Goal: Transaction & Acquisition: Purchase product/service

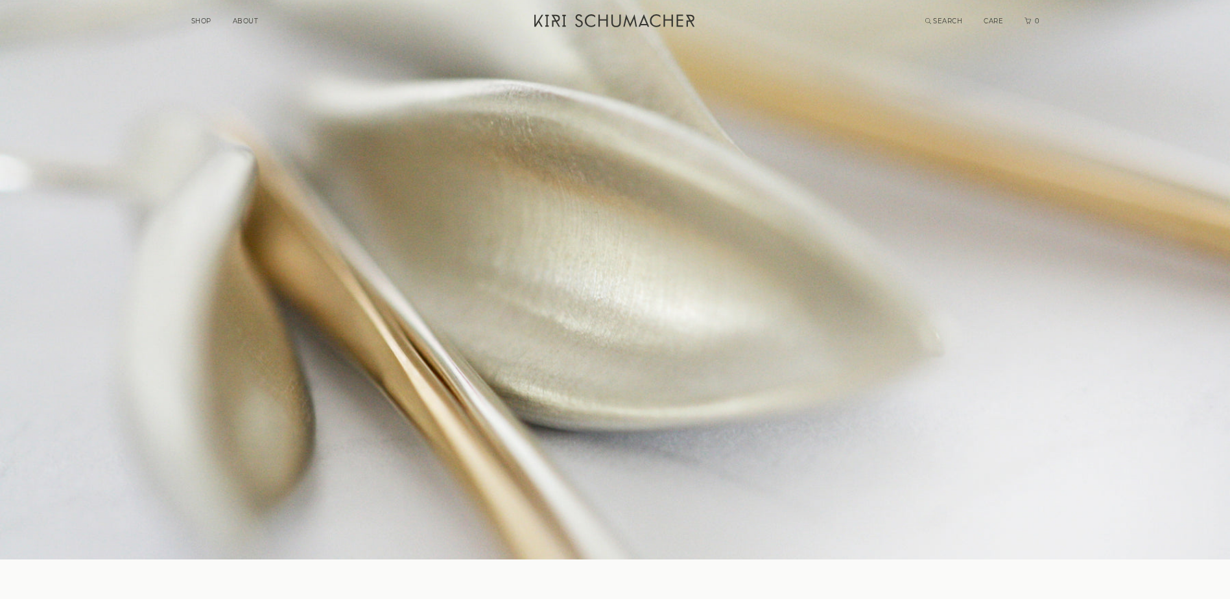
click at [207, 23] on link "SHOP" at bounding box center [201, 21] width 20 height 8
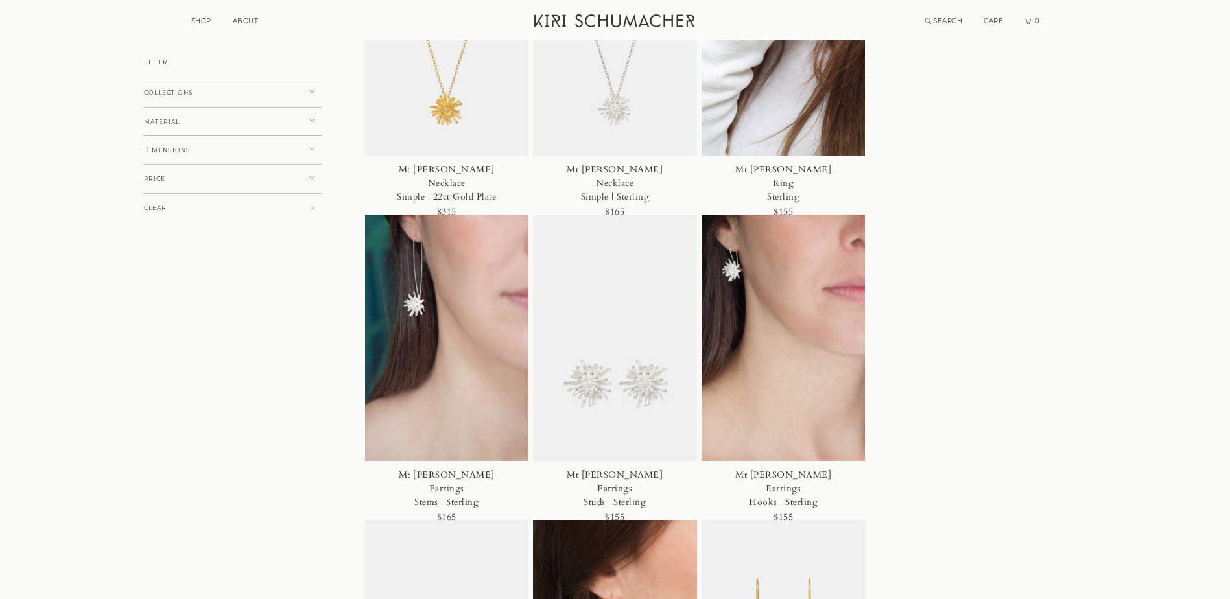
scroll to position [908, 0]
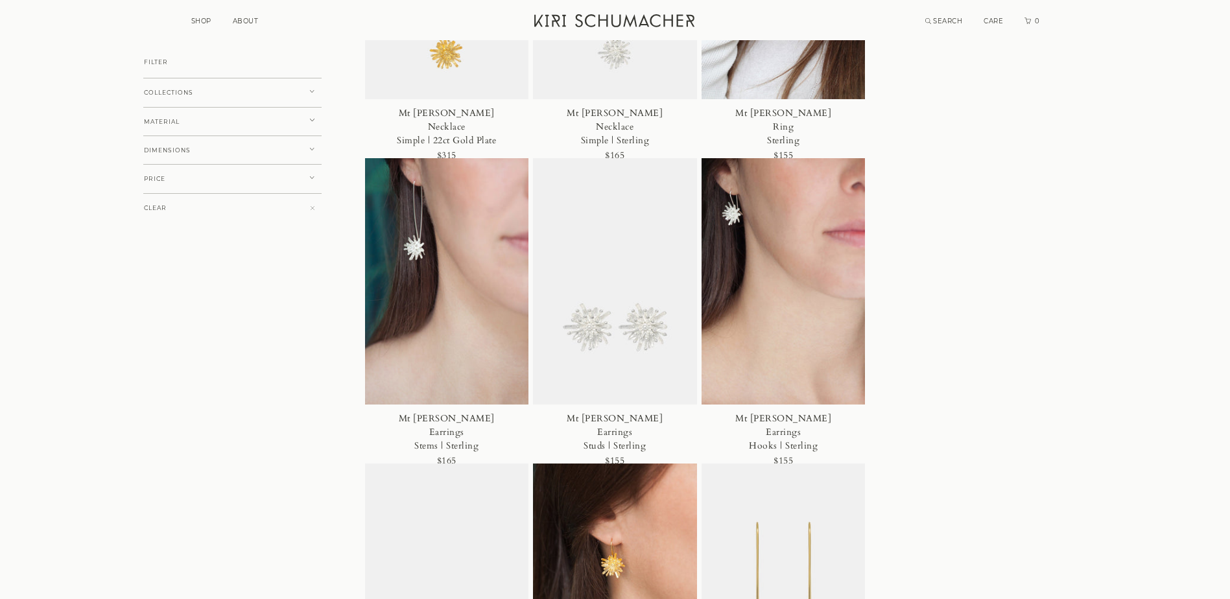
click at [629, 333] on img at bounding box center [615, 281] width 164 height 246
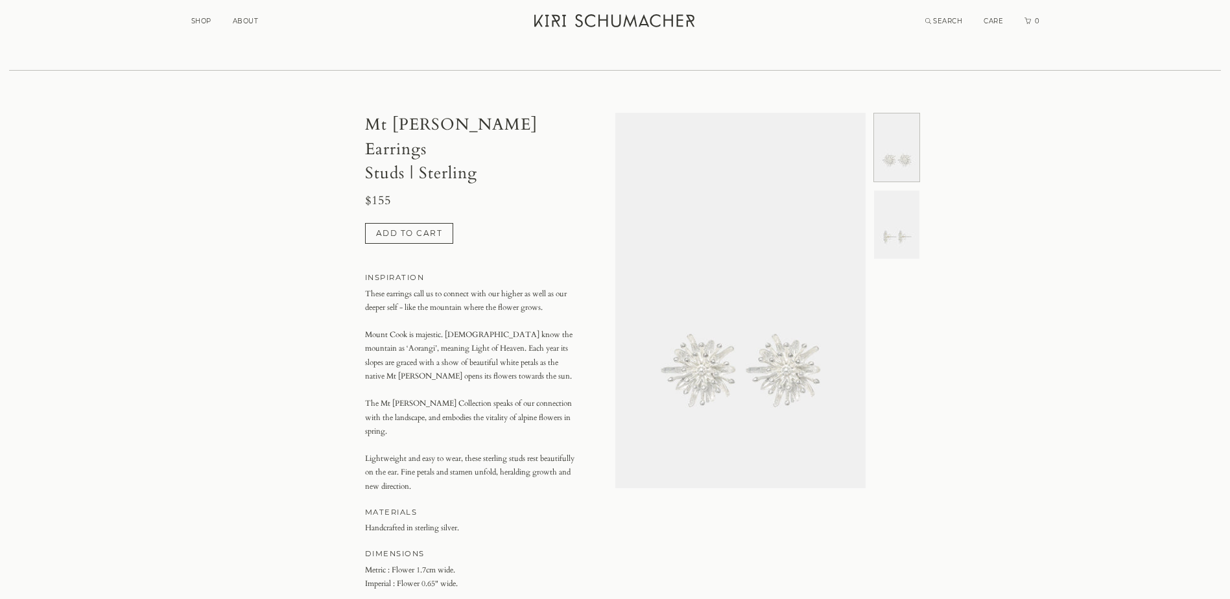
click at [759, 355] on img at bounding box center [740, 300] width 250 height 375
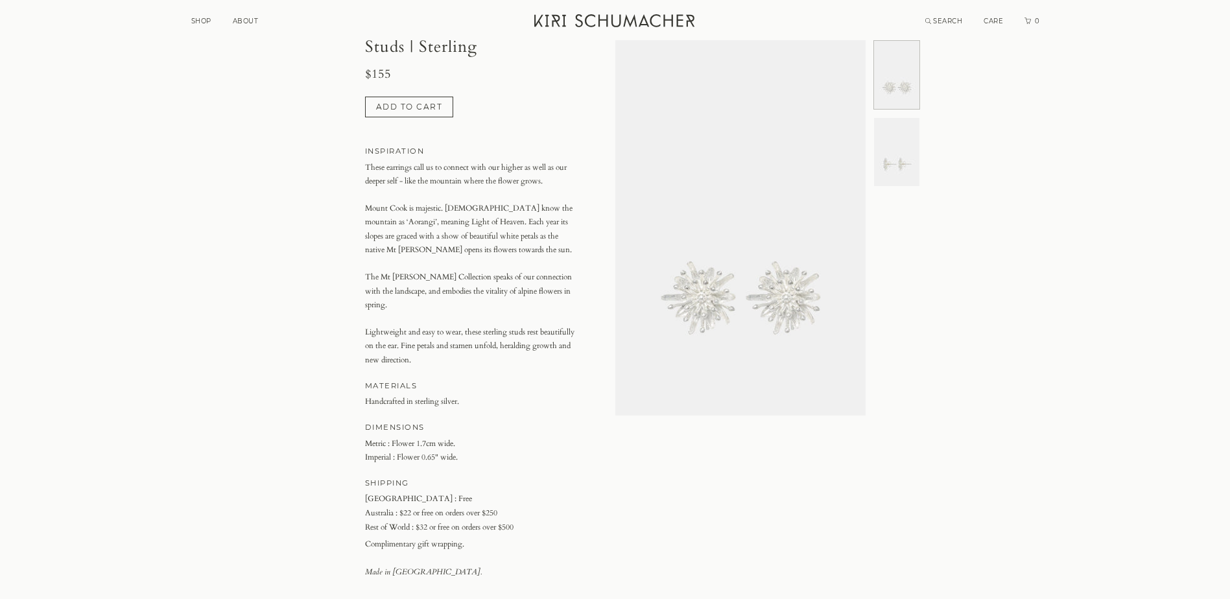
scroll to position [130, 0]
